Goal: Information Seeking & Learning: Learn about a topic

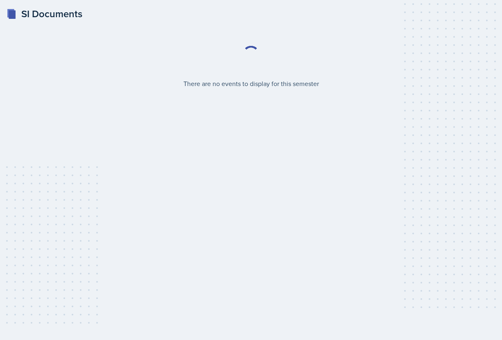
select select "2bed604d-1099-4043-b1bc-2365e8740244"
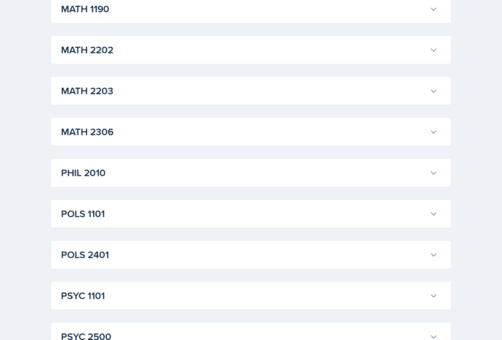
scroll to position [1013, 0]
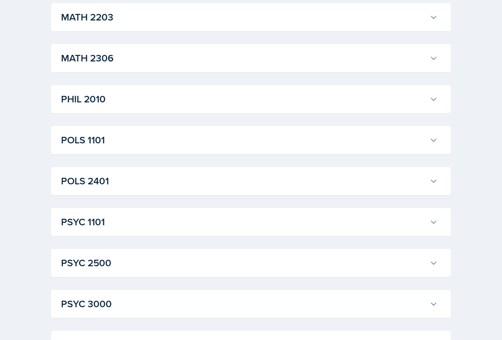
click at [207, 143] on h3 "POLS 1101" at bounding box center [243, 140] width 365 height 15
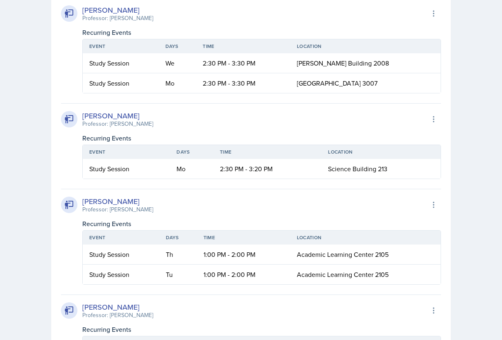
scroll to position [1563, 0]
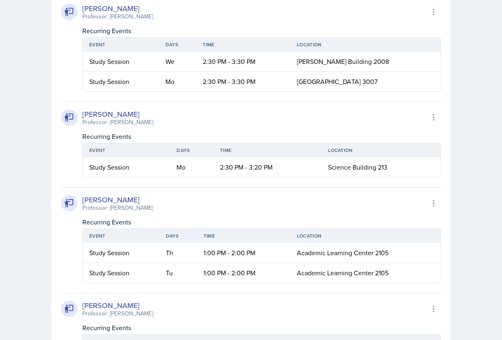
drag, startPoint x: 161, startPoint y: 106, endPoint x: 108, endPoint y: 106, distance: 52.8
click at [108, 21] on div "[PERSON_NAME] Professor: [PERSON_NAME] Export to Google Calendar" at bounding box center [251, 12] width 380 height 18
click at [176, 21] on div "[PERSON_NAME] Professor: [PERSON_NAME] Export to Google Calendar" at bounding box center [251, 12] width 380 height 18
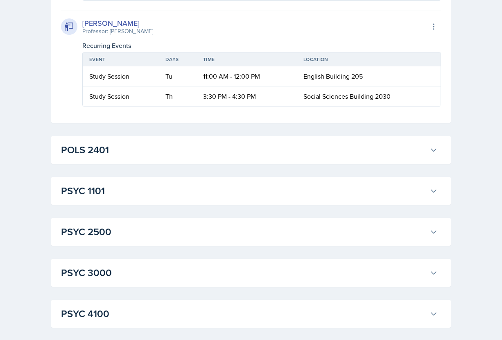
scroll to position [1838, 0]
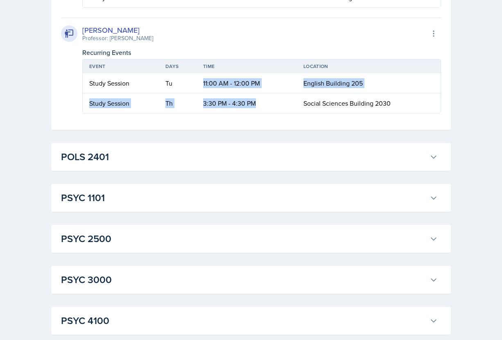
drag, startPoint x: 259, startPoint y: 192, endPoint x: 198, endPoint y: 172, distance: 64.6
click at [198, 113] on table "Event Days Time Location Study Session Tu 11:00 AM - 12:00 PM English Building …" at bounding box center [261, 86] width 358 height 54
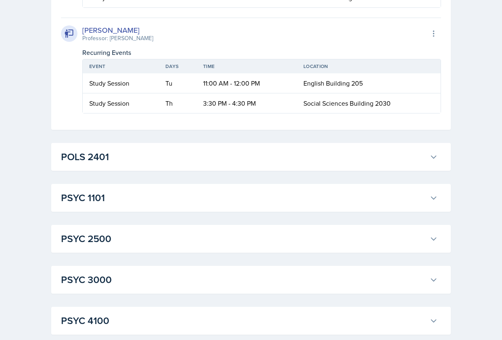
click at [241, 93] on td "11:00 AM - 12:00 PM" at bounding box center [246, 83] width 100 height 20
